Goal: Task Accomplishment & Management: Use online tool/utility

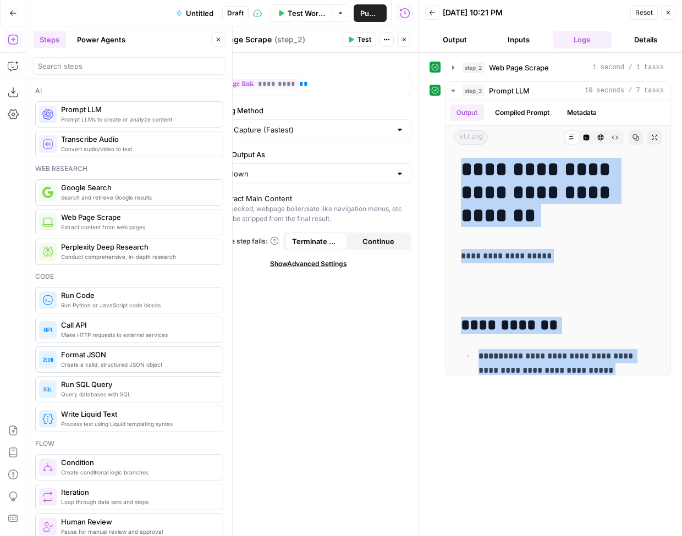
click at [205, 12] on span "Untitled" at bounding box center [199, 13] width 27 height 11
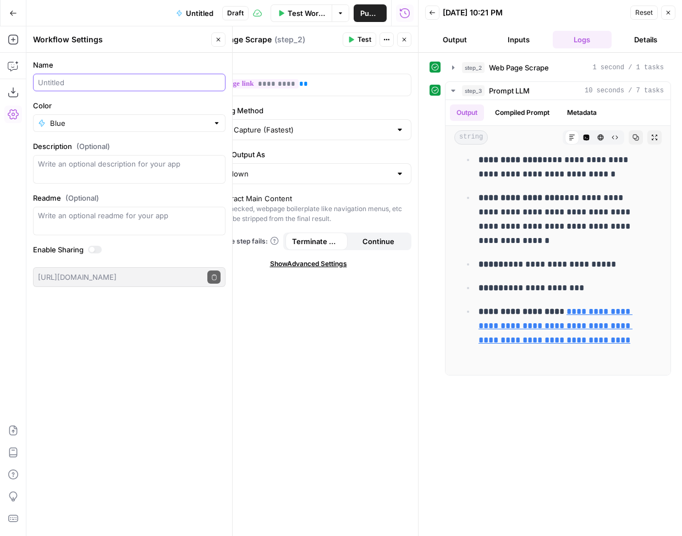
click at [94, 81] on input "Name" at bounding box center [129, 82] width 183 height 11
type input "F"
type input "RE: Old Feature Page scrape and markdown"
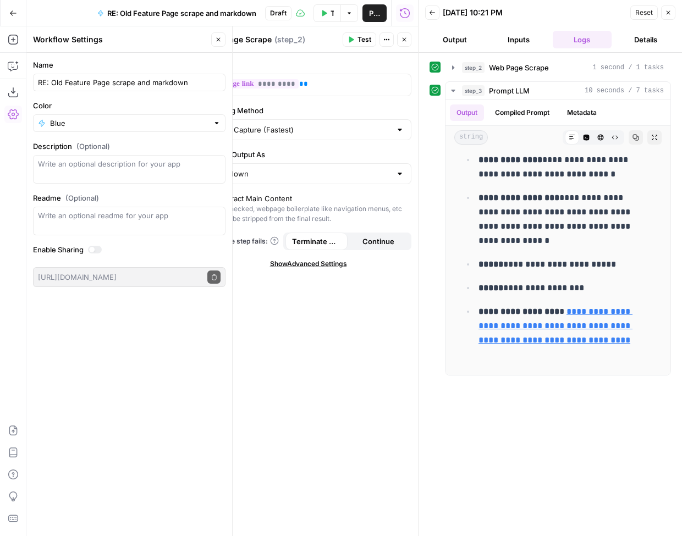
click at [149, 42] on div "Workflow Settings" at bounding box center [120, 39] width 175 height 11
click at [285, 353] on div "URL ** ********* ** Scraping Method Quick Capture (Fastest) Render Output As Ma…" at bounding box center [308, 294] width 219 height 483
click at [279, 12] on span "Draft" at bounding box center [278, 13] width 16 height 10
click at [674, 9] on button "Close" at bounding box center [668, 12] width 14 height 14
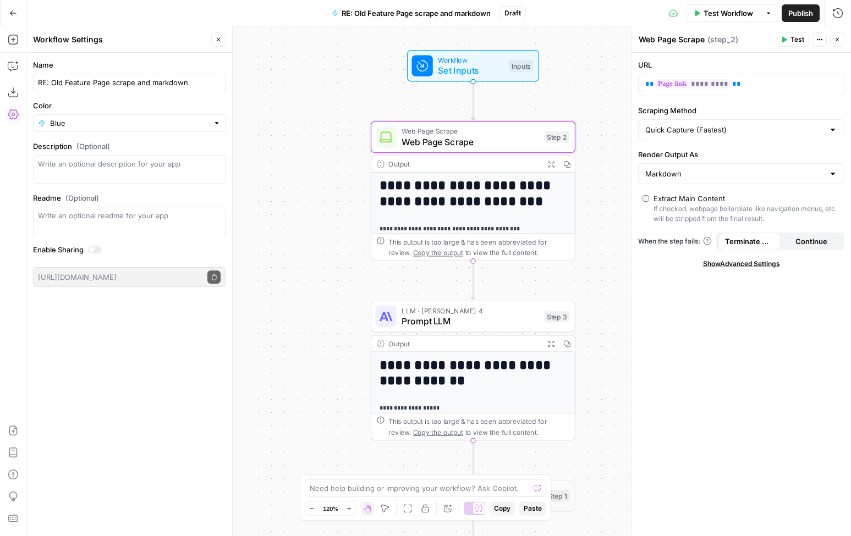
click at [98, 129] on div "Blue" at bounding box center [129, 123] width 192 height 18
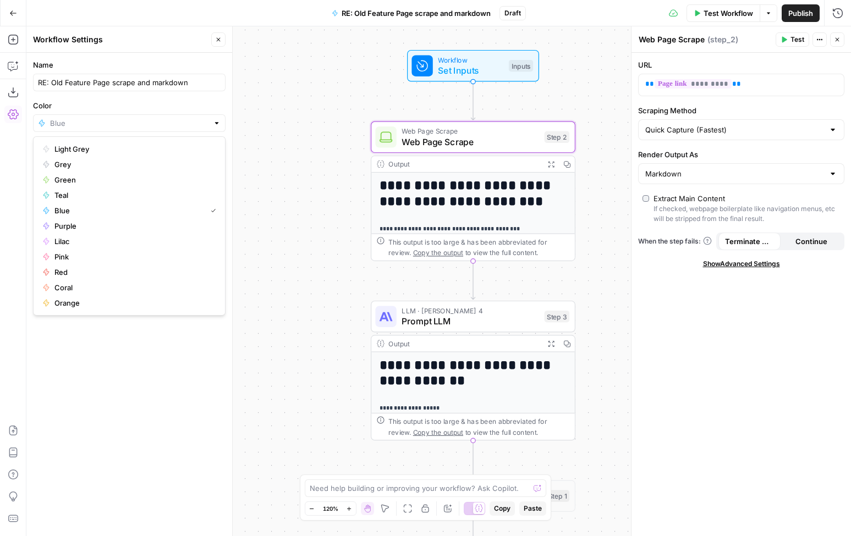
type input "Blue"
click at [303, 123] on div "**********" at bounding box center [438, 281] width 824 height 510
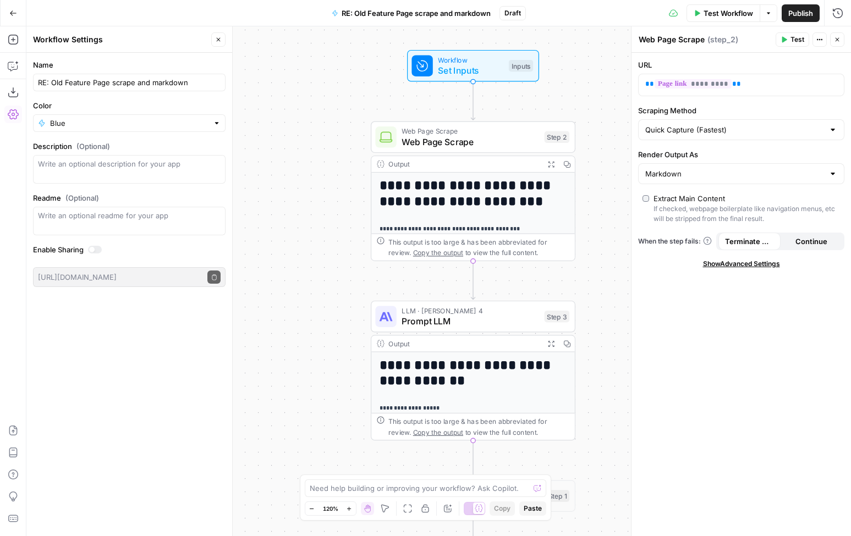
click at [515, 12] on span "Draft" at bounding box center [512, 13] width 16 height 10
click at [514, 9] on span "Draft" at bounding box center [512, 13] width 16 height 10
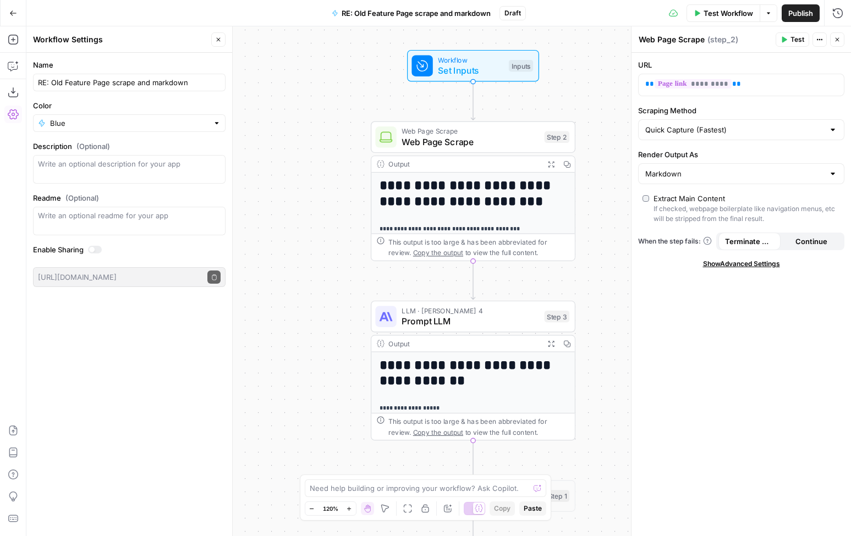
click at [514, 9] on span "Draft" at bounding box center [512, 13] width 16 height 10
click at [315, 183] on div "**********" at bounding box center [438, 281] width 824 height 510
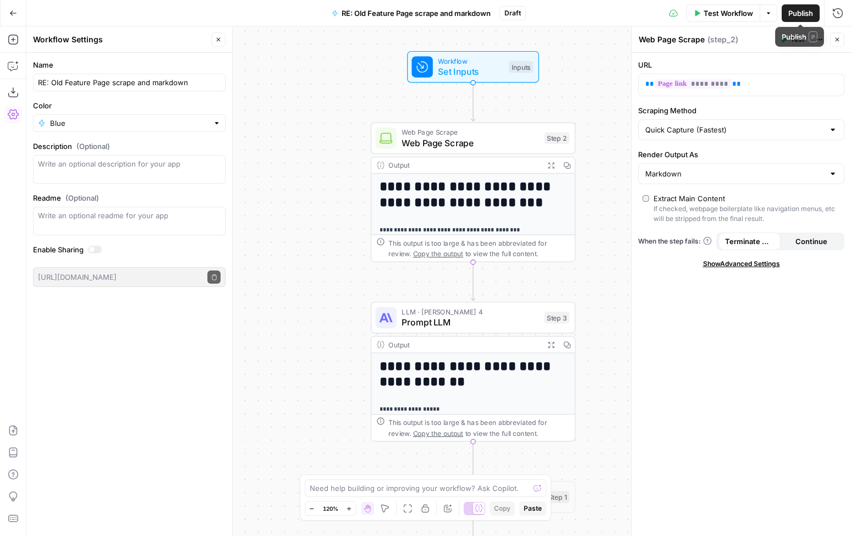
click at [681, 12] on span "Publish" at bounding box center [800, 13] width 25 height 11
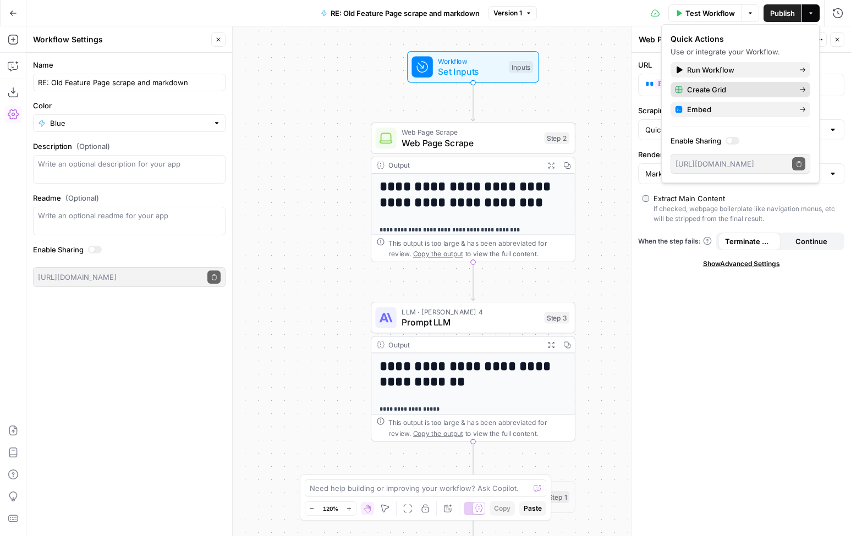
click at [681, 87] on span "Create Grid" at bounding box center [738, 89] width 103 height 11
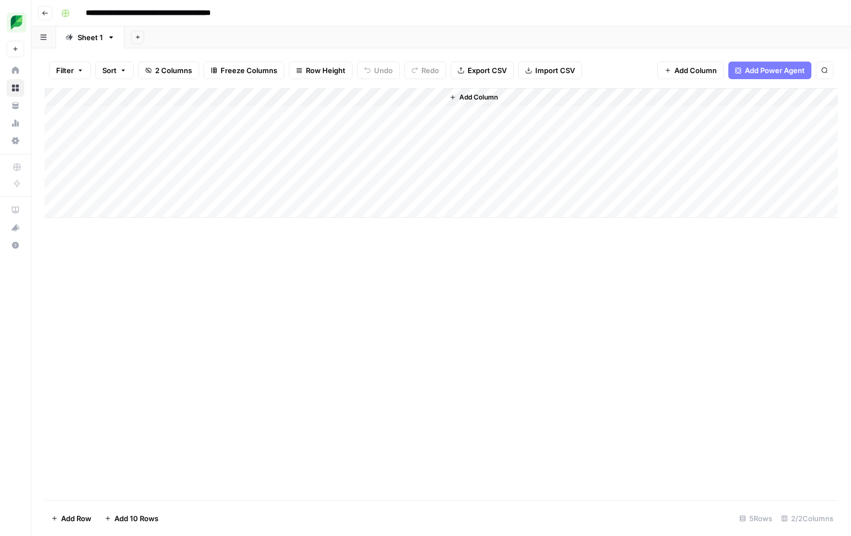
click at [110, 38] on icon "button" at bounding box center [111, 38] width 8 height 8
click at [65, 14] on rect "button" at bounding box center [65, 13] width 7 height 7
click at [289, 5] on div "**********" at bounding box center [448, 13] width 783 height 18
click at [130, 115] on div "Add Column" at bounding box center [441, 153] width 793 height 130
click at [145, 135] on div "Add Column" at bounding box center [441, 153] width 793 height 130
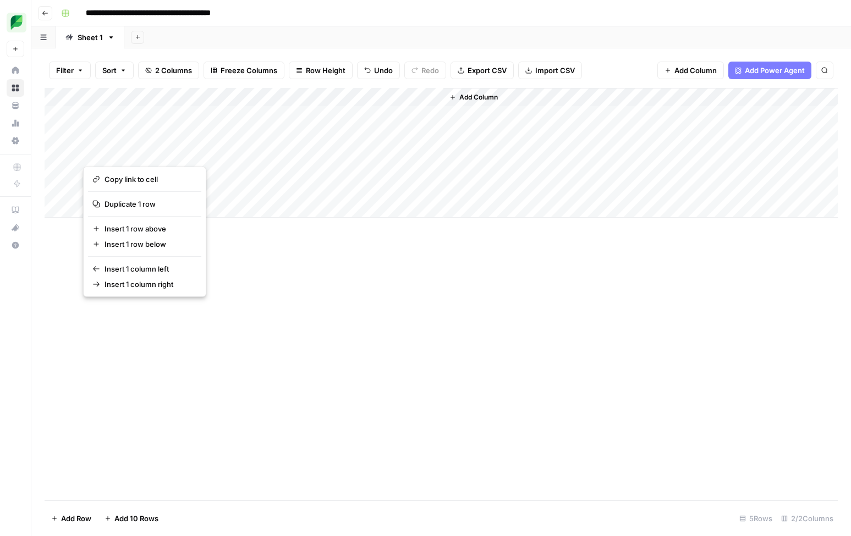
click at [191, 148] on button "button" at bounding box center [162, 152] width 159 height 19
click at [118, 154] on button "button" at bounding box center [162, 152] width 159 height 19
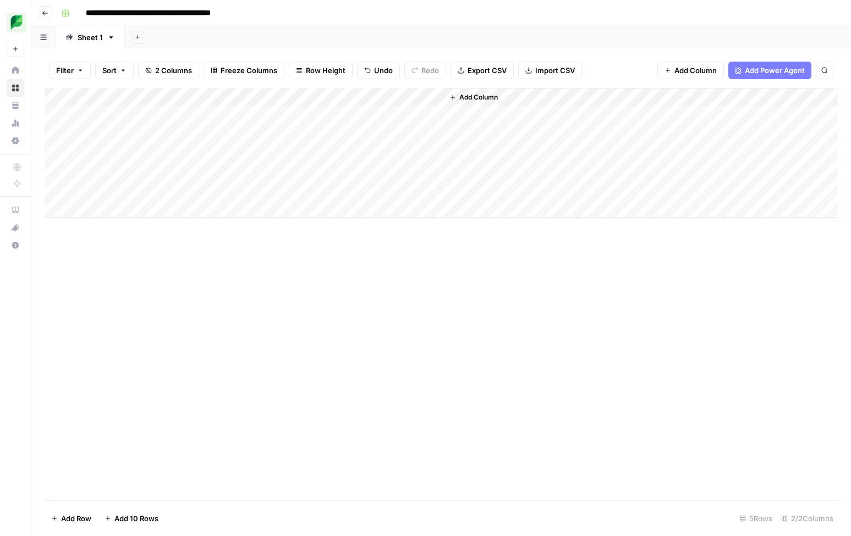
click at [327, 336] on div "Add Column" at bounding box center [441, 294] width 793 height 412
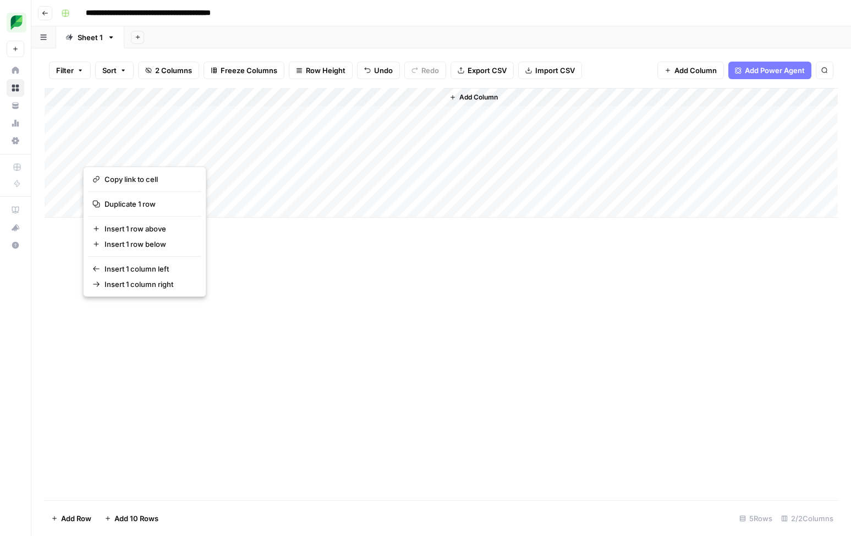
click at [97, 148] on button "button" at bounding box center [162, 152] width 159 height 19
click at [257, 282] on div "Add Column" at bounding box center [441, 294] width 793 height 412
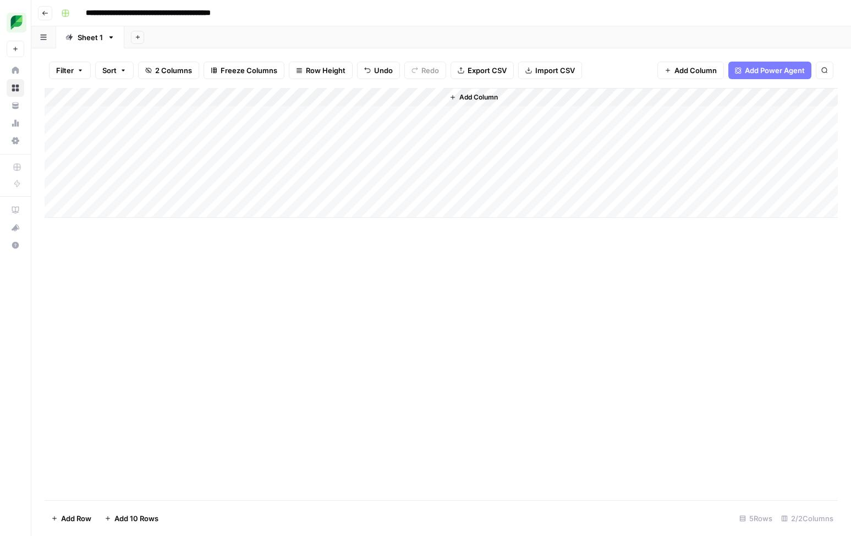
click at [118, 169] on div "Add Column" at bounding box center [441, 153] width 793 height 130
click at [103, 155] on div "Add Column" at bounding box center [441, 153] width 793 height 130
click at [99, 154] on div "Add Column" at bounding box center [441, 153] width 793 height 130
click at [99, 154] on body "**********" at bounding box center [425, 268] width 851 height 536
type textarea "**********"
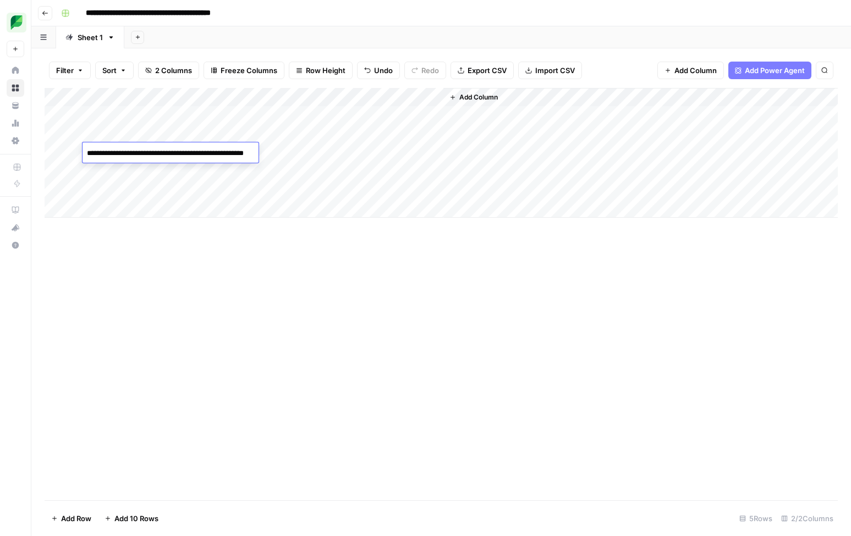
drag, startPoint x: 283, startPoint y: 338, endPoint x: 289, endPoint y: 335, distance: 7.0
click at [283, 338] on div "Add Column" at bounding box center [441, 294] width 793 height 412
click at [100, 170] on div "Add Column" at bounding box center [441, 153] width 793 height 130
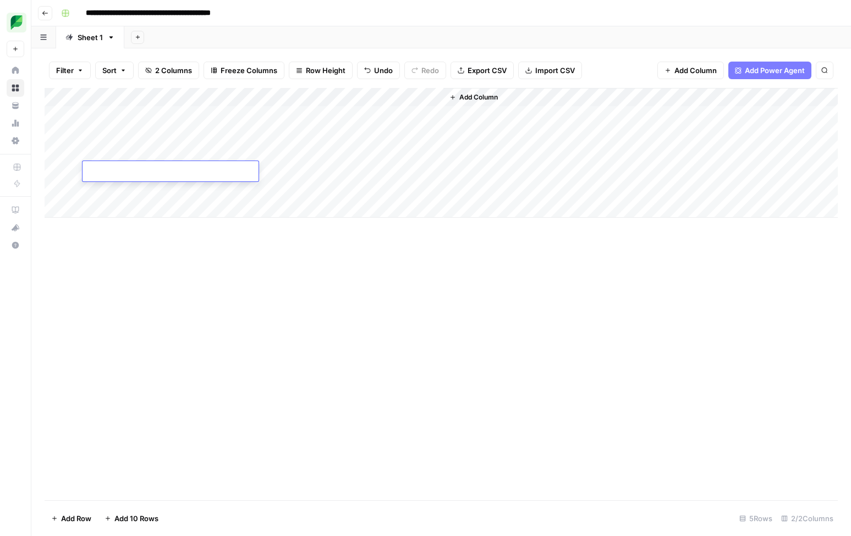
type textarea "**********"
click at [271, 311] on div "Add Column" at bounding box center [441, 294] width 793 height 412
click at [122, 188] on div "Add Column" at bounding box center [441, 153] width 793 height 130
type textarea "**********"
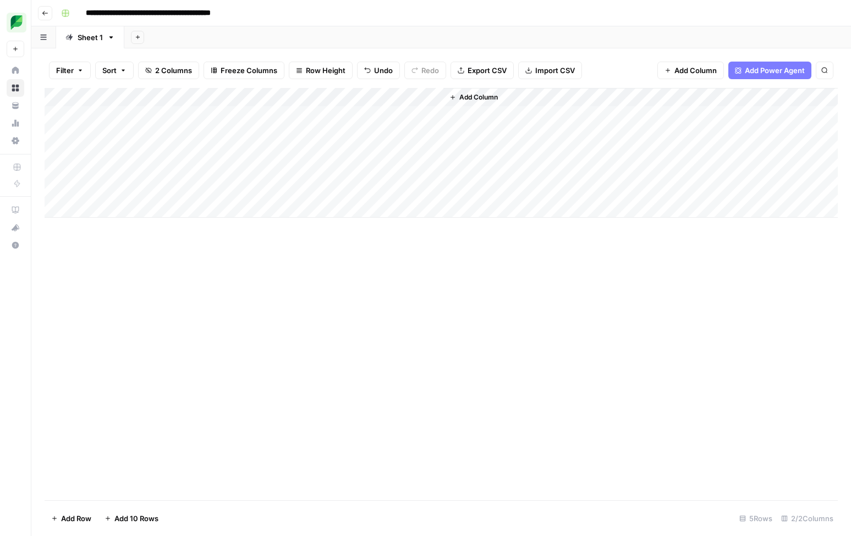
click at [373, 299] on div "Add Column" at bounding box center [441, 294] width 793 height 412
click at [433, 96] on div "Add Column" at bounding box center [441, 153] width 793 height 130
click at [444, 120] on span "All Rows" at bounding box center [472, 122] width 69 height 11
